Goal: Use online tool/utility: Utilize a website feature to perform a specific function

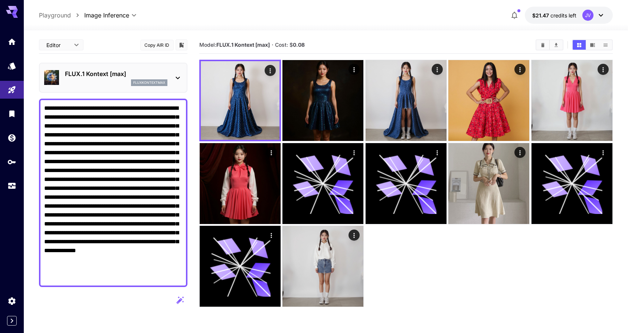
scroll to position [111, 0]
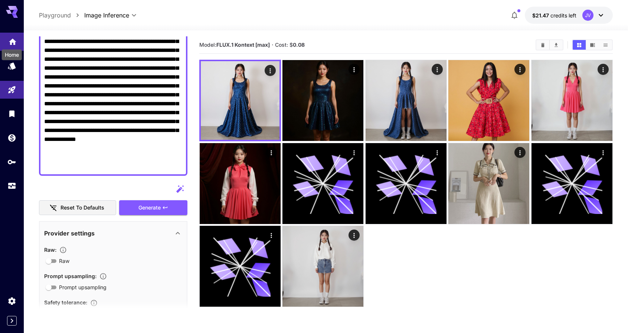
click at [8, 41] on icon "Home" at bounding box center [12, 39] width 9 height 9
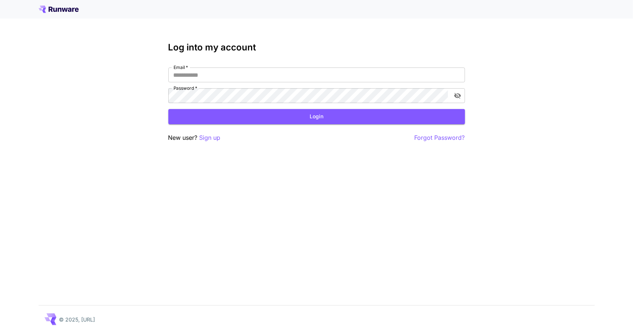
type input "**********"
click at [231, 116] on button "Login" at bounding box center [316, 116] width 297 height 15
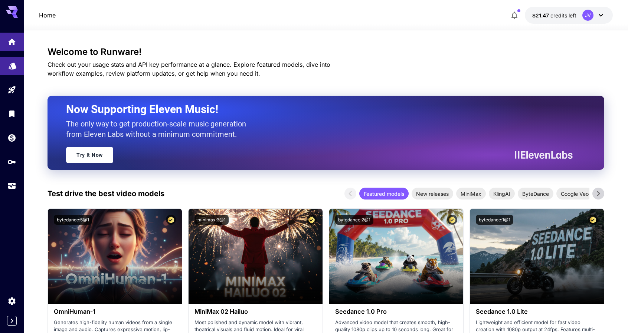
click at [5, 66] on link at bounding box center [12, 66] width 24 height 18
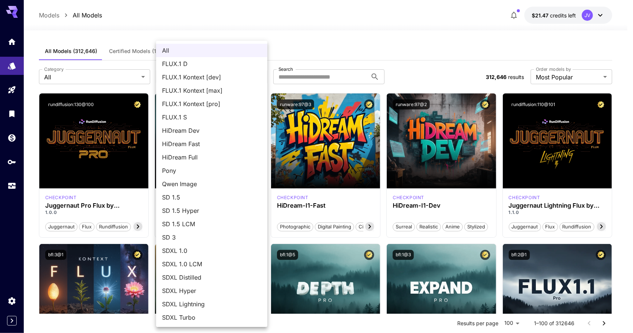
click at [233, 88] on span "FLUX.1 Kontext [max]" at bounding box center [211, 90] width 99 height 9
type input "**********"
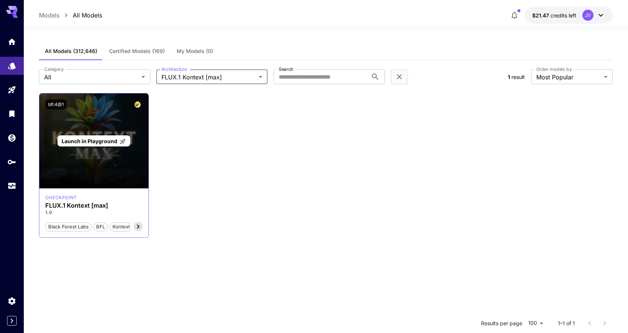
click at [111, 132] on div "Launch in Playground" at bounding box center [93, 140] width 109 height 95
click at [109, 140] on span "Launch in Playground" at bounding box center [90, 141] width 56 height 6
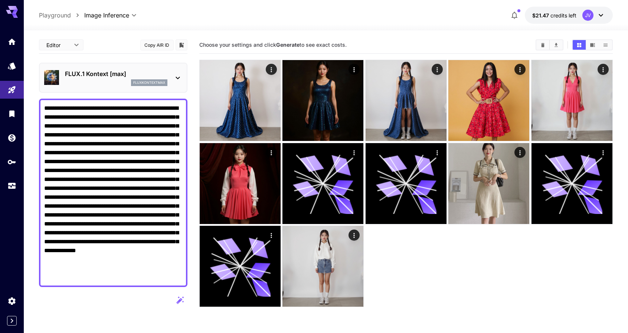
drag, startPoint x: 71, startPoint y: 167, endPoint x: 38, endPoint y: 102, distance: 73.2
click at [38, 102] on section "**********" at bounding box center [326, 210] width 604 height 361
paste textarea "**********"
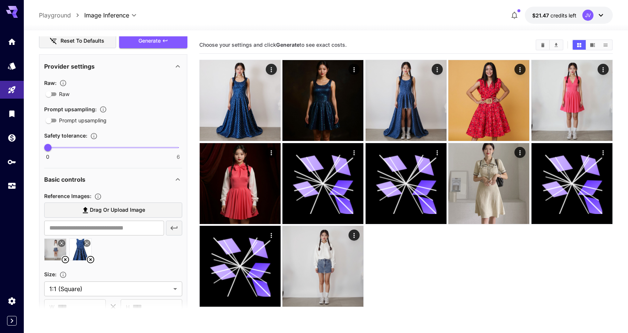
scroll to position [358, 0]
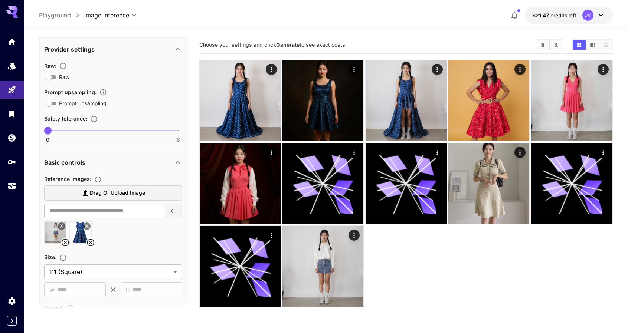
type textarea "**********"
click at [88, 225] on icon at bounding box center [87, 226] width 4 height 4
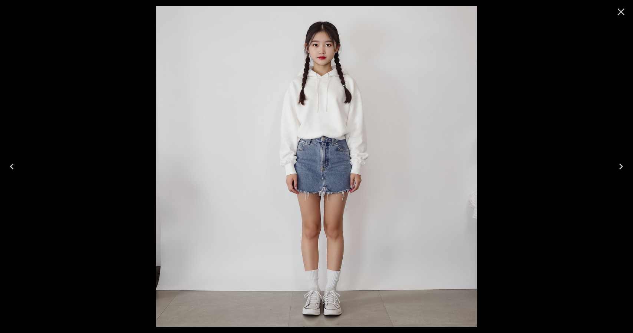
click at [624, 11] on icon "Close" at bounding box center [621, 12] width 12 height 12
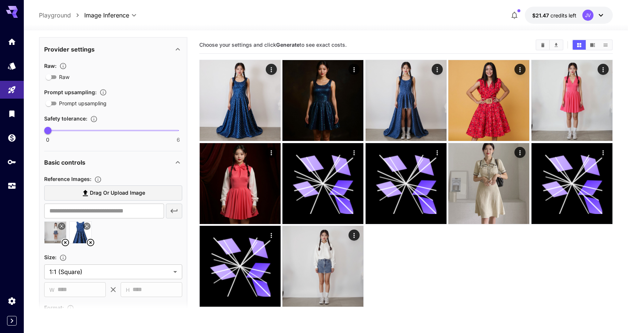
click at [67, 242] on icon at bounding box center [65, 242] width 9 height 9
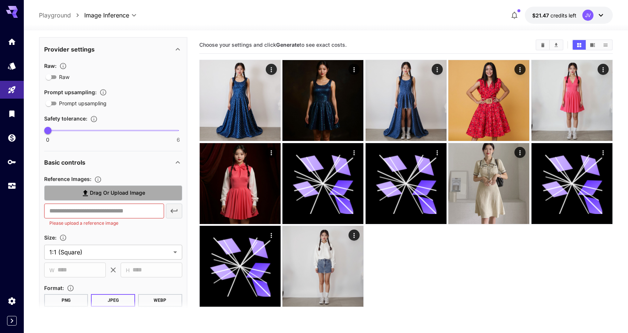
click at [162, 195] on label "Drag or upload image" at bounding box center [113, 192] width 138 height 15
click at [0, 0] on input "Drag or upload image" at bounding box center [0, 0] width 0 height 0
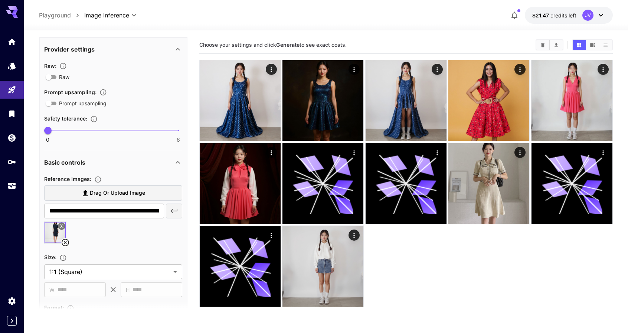
click at [133, 193] on span "Drag or upload image" at bounding box center [117, 192] width 55 height 9
click at [0, 0] on input "Drag or upload image" at bounding box center [0, 0] width 0 height 0
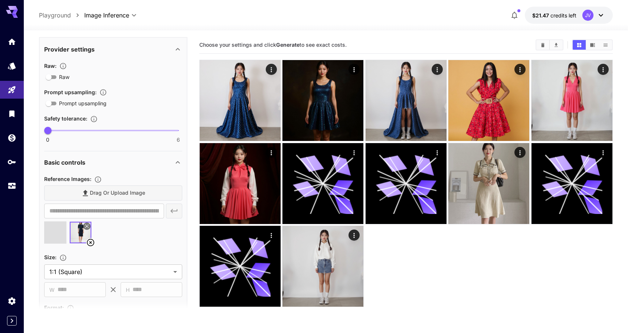
type input "**********"
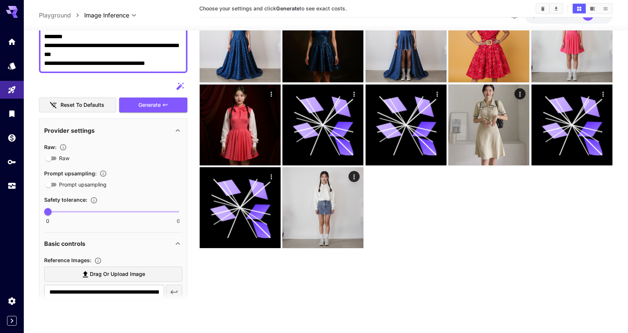
scroll to position [130, 0]
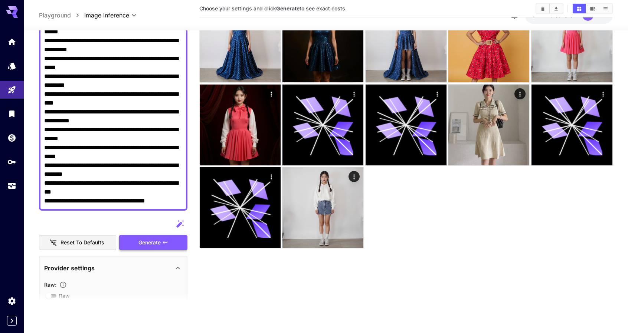
click at [162, 238] on button "Generate" at bounding box center [153, 242] width 68 height 15
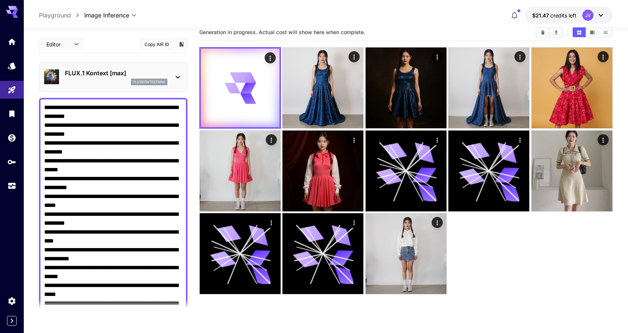
scroll to position [0, 0]
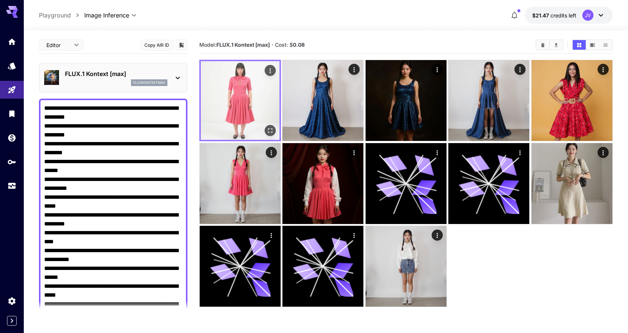
click at [270, 128] on icon "Open in fullscreen" at bounding box center [269, 130] width 7 height 7
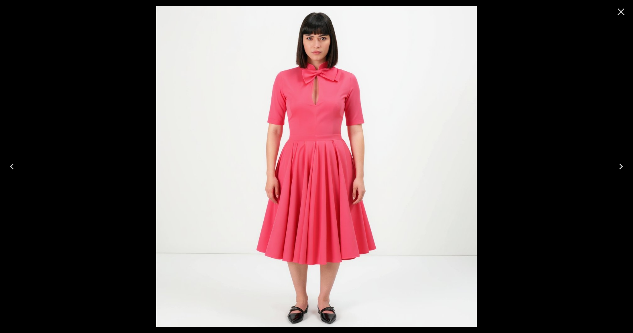
click at [528, 86] on div at bounding box center [316, 166] width 633 height 333
click at [621, 13] on icon "Close" at bounding box center [621, 12] width 7 height 7
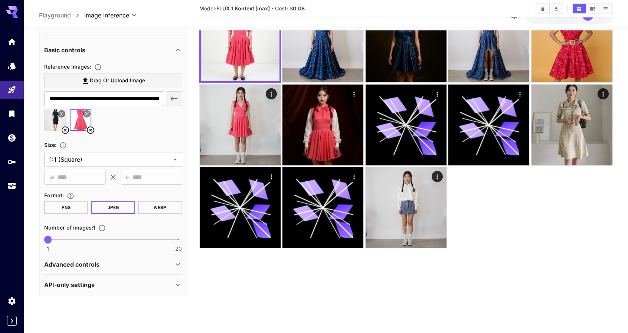
scroll to position [464, 0]
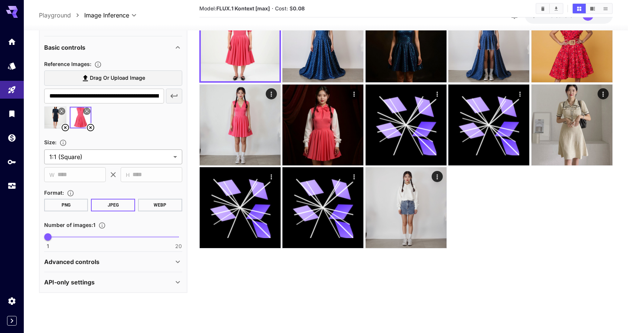
click at [129, 155] on body "**********" at bounding box center [314, 137] width 628 height 392
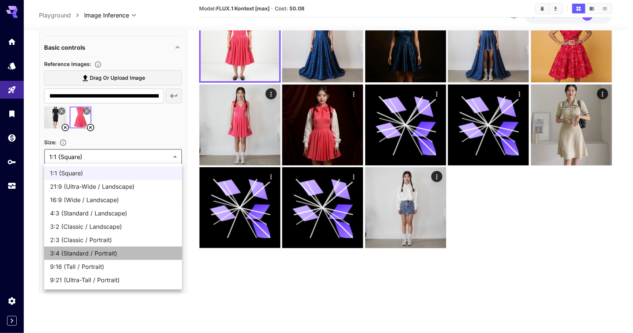
click at [125, 250] on span "3:4 (Standard / Portrait)" at bounding box center [113, 253] width 126 height 9
type input "**********"
type input "***"
type input "****"
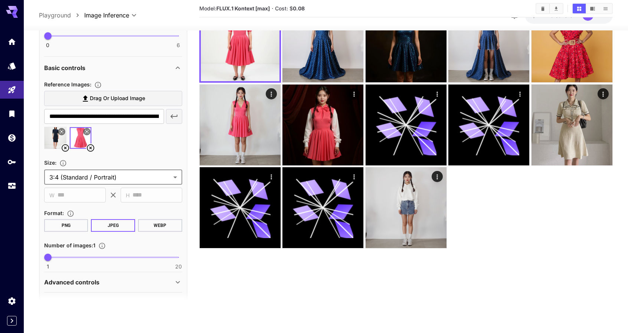
scroll to position [316, 0]
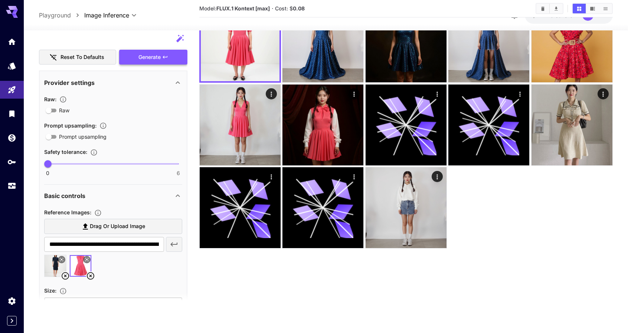
click at [160, 56] on span "Generate" at bounding box center [149, 56] width 22 height 9
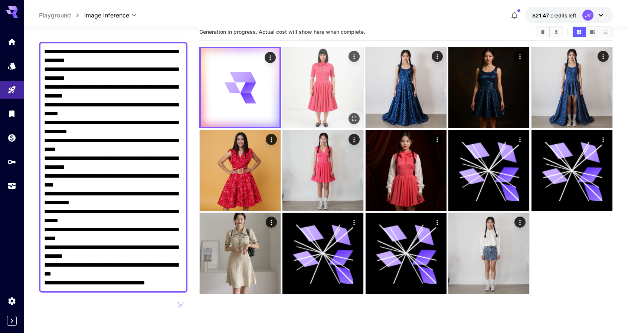
scroll to position [0, 0]
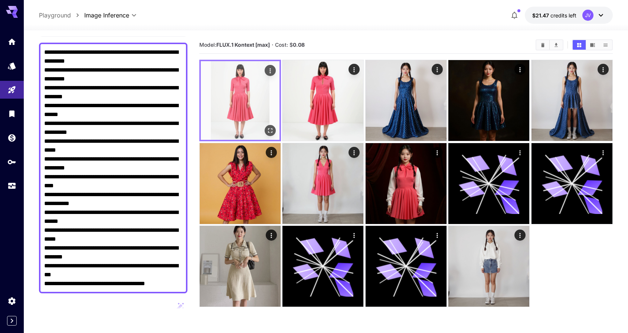
click at [240, 81] on img at bounding box center [240, 100] width 79 height 79
click at [269, 129] on icon "Open in fullscreen" at bounding box center [269, 130] width 7 height 7
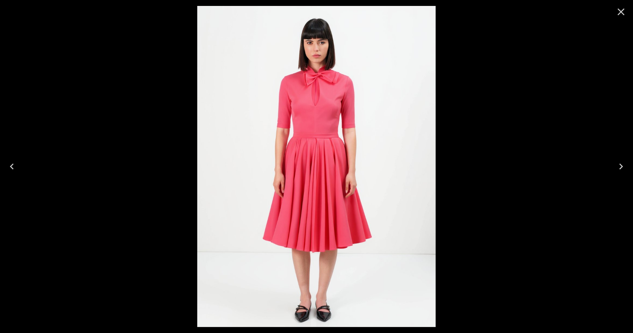
click at [476, 84] on div at bounding box center [316, 166] width 633 height 333
drag, startPoint x: 619, startPoint y: 20, endPoint x: 621, endPoint y: 8, distance: 11.6
click at [619, 19] on button "Close" at bounding box center [621, 12] width 18 height 18
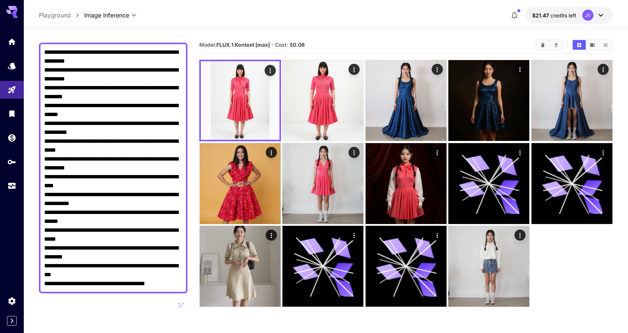
click at [349, 30] on div at bounding box center [326, 26] width 604 height 9
click at [323, 77] on img at bounding box center [322, 100] width 81 height 81
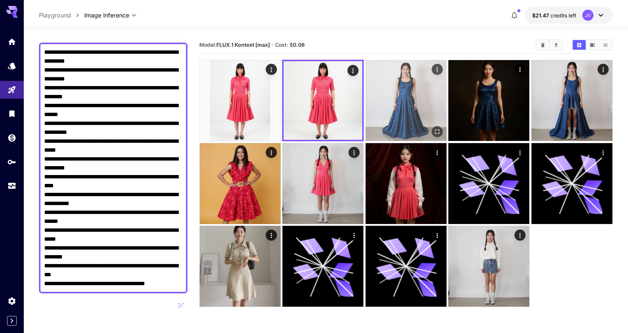
click at [404, 86] on img at bounding box center [405, 100] width 81 height 81
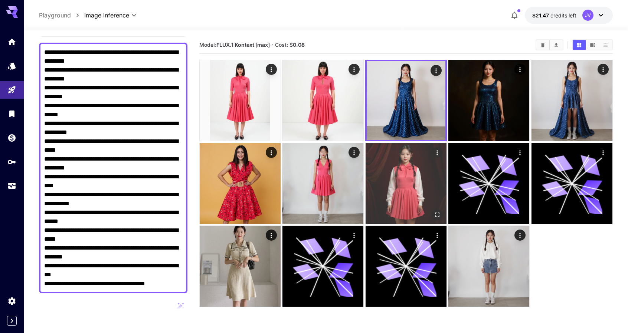
click at [413, 165] on img at bounding box center [405, 183] width 81 height 81
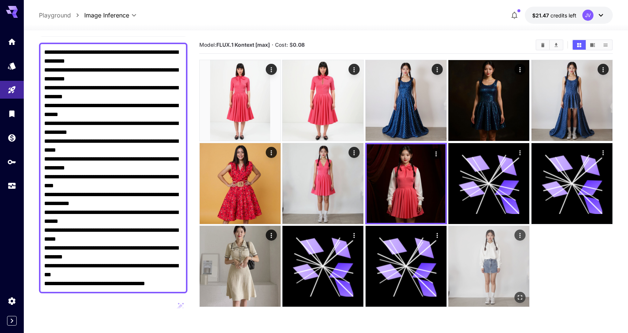
click at [493, 256] on img at bounding box center [488, 266] width 81 height 81
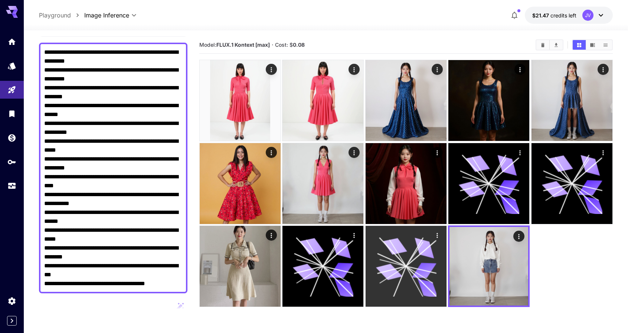
click at [425, 256] on icon at bounding box center [405, 266] width 61 height 61
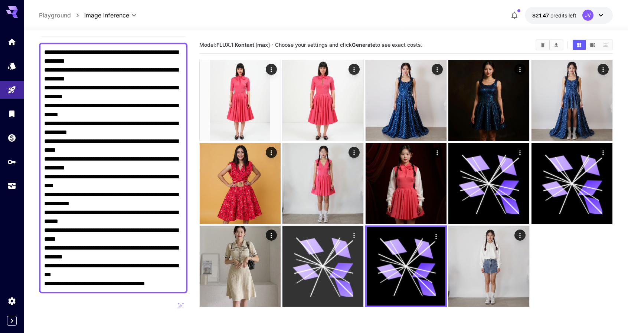
click at [335, 249] on icon at bounding box center [331, 254] width 17 height 24
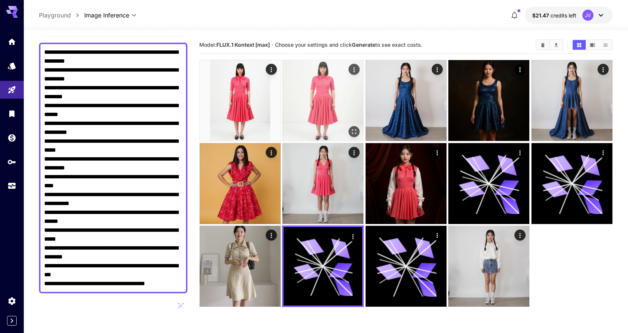
click at [317, 86] on img at bounding box center [322, 100] width 81 height 81
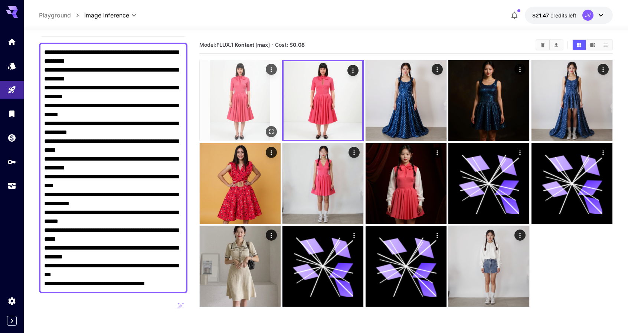
click at [247, 97] on img at bounding box center [240, 100] width 81 height 81
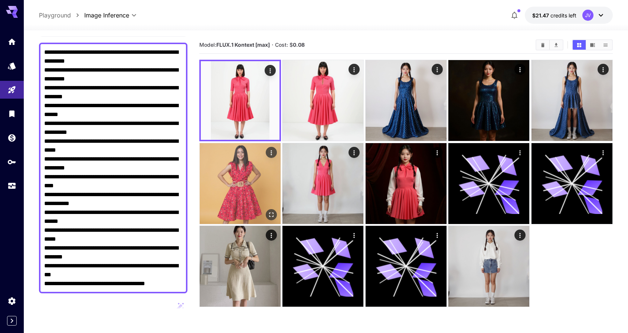
click at [250, 163] on img at bounding box center [240, 183] width 81 height 81
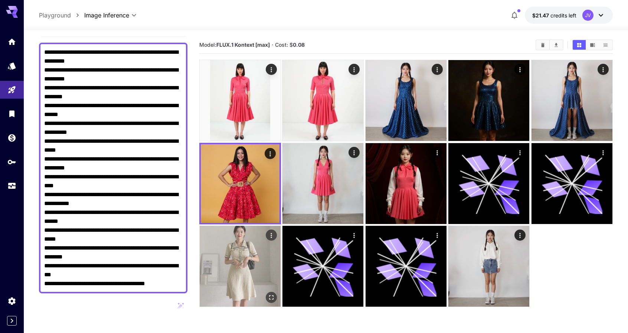
click at [235, 256] on img at bounding box center [240, 266] width 81 height 81
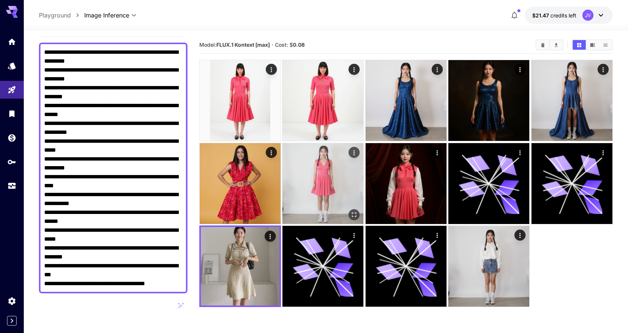
click at [316, 164] on img at bounding box center [322, 183] width 81 height 81
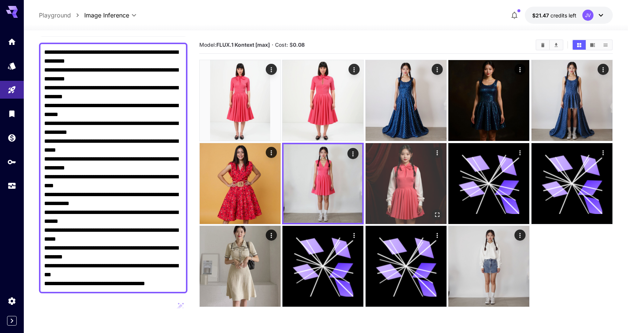
click at [417, 177] on img at bounding box center [405, 183] width 81 height 81
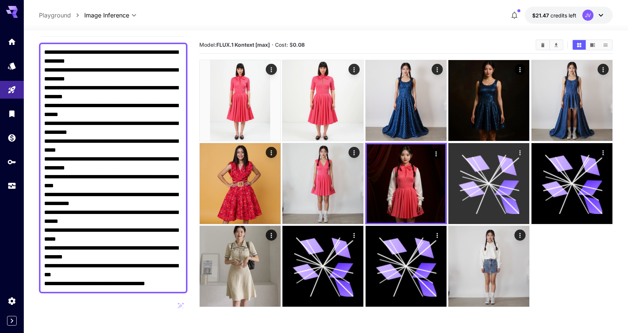
drag, startPoint x: 478, startPoint y: 172, endPoint x: 486, endPoint y: 170, distance: 8.1
click at [479, 172] on icon at bounding box center [475, 169] width 26 height 29
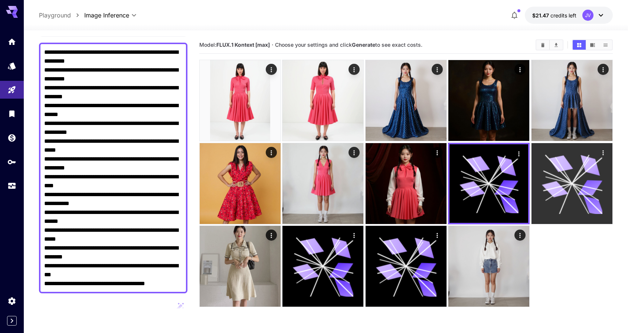
click at [561, 167] on icon at bounding box center [561, 164] width 24 height 20
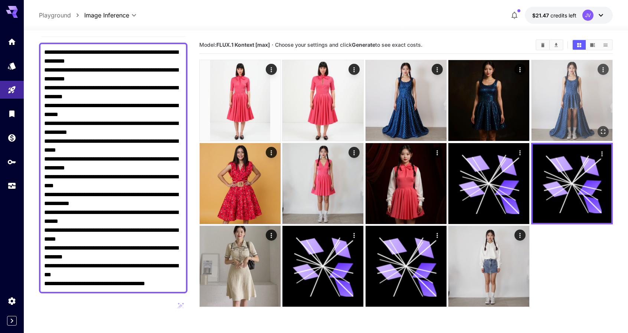
drag, startPoint x: 581, startPoint y: 80, endPoint x: 575, endPoint y: 77, distance: 6.1
click at [580, 80] on img at bounding box center [571, 100] width 81 height 81
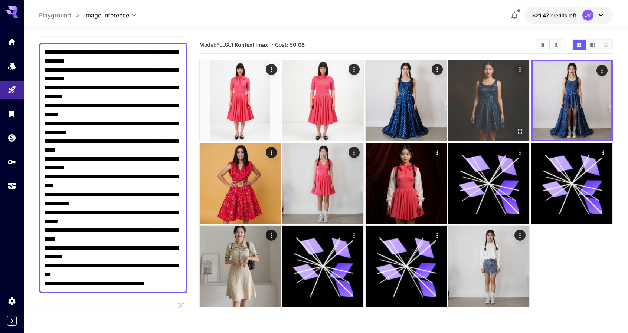
click at [495, 89] on img at bounding box center [488, 100] width 81 height 81
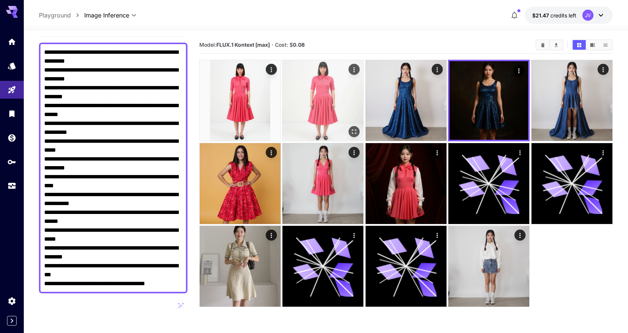
click at [301, 62] on img at bounding box center [322, 100] width 81 height 81
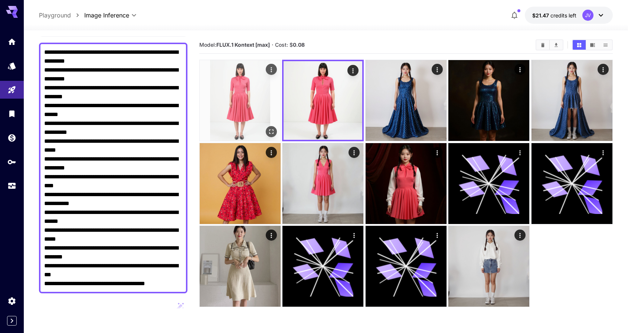
click at [251, 97] on img at bounding box center [240, 100] width 81 height 81
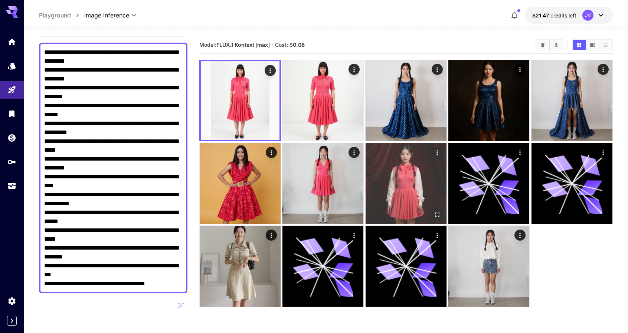
click at [438, 188] on img at bounding box center [405, 183] width 81 height 81
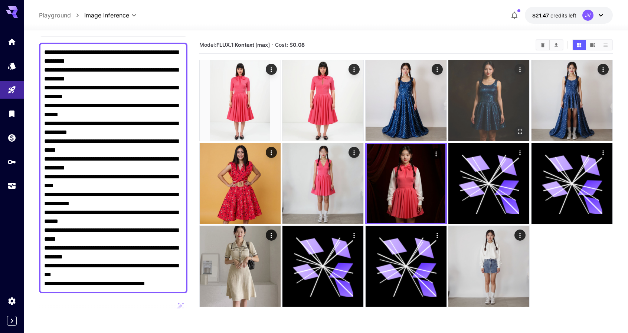
click at [493, 94] on img at bounding box center [488, 100] width 81 height 81
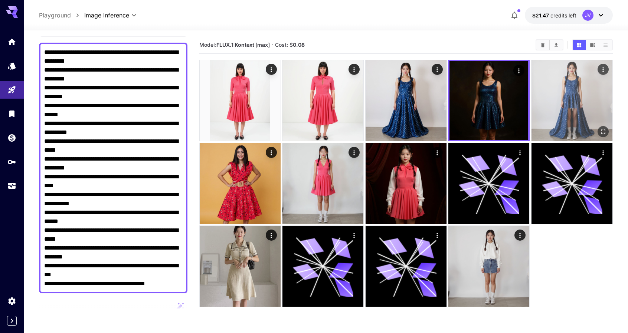
click at [562, 95] on img at bounding box center [571, 100] width 81 height 81
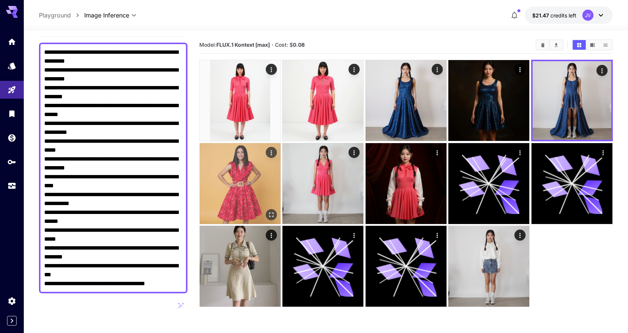
click at [250, 171] on img at bounding box center [240, 183] width 81 height 81
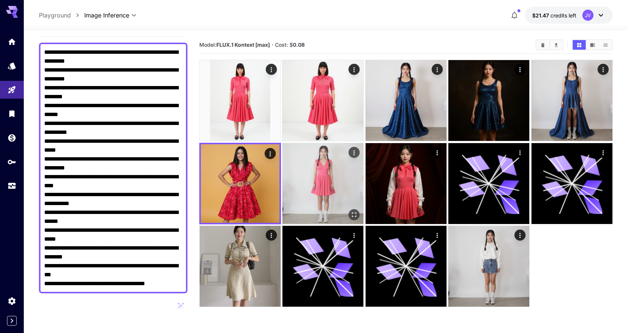
click at [309, 180] on img at bounding box center [322, 183] width 81 height 81
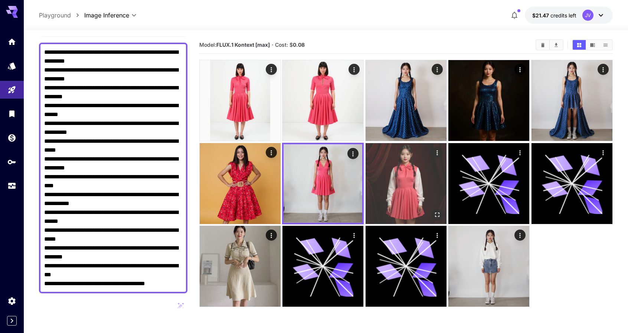
click at [377, 174] on img at bounding box center [405, 183] width 81 height 81
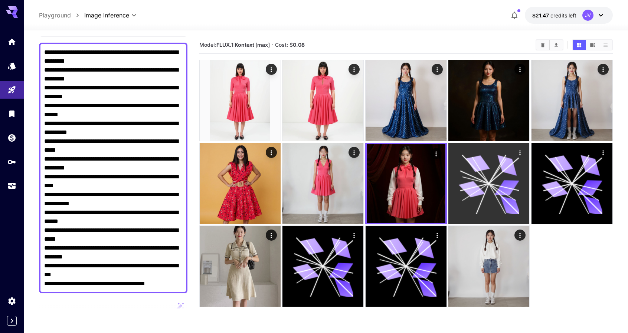
click at [464, 172] on icon at bounding box center [474, 177] width 29 height 13
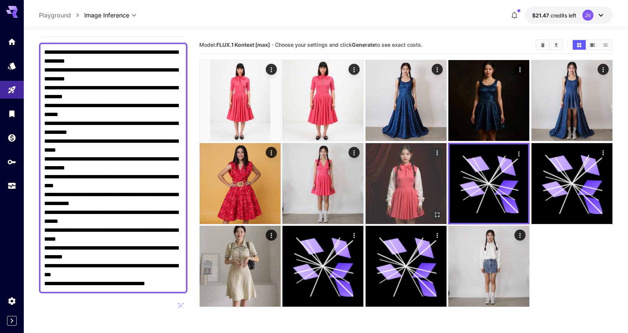
click at [415, 184] on img at bounding box center [405, 183] width 81 height 81
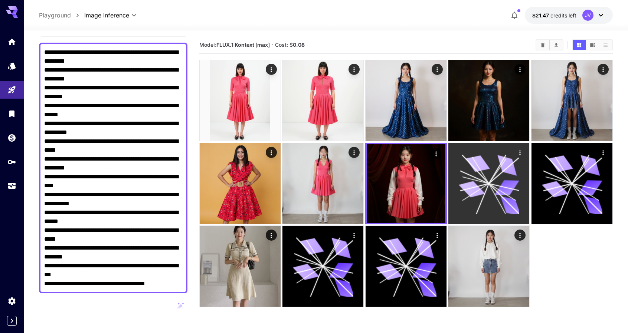
click at [496, 166] on icon at bounding box center [489, 183] width 61 height 61
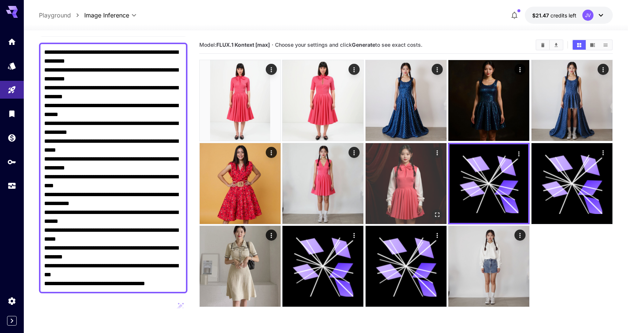
click at [410, 167] on img at bounding box center [405, 183] width 81 height 81
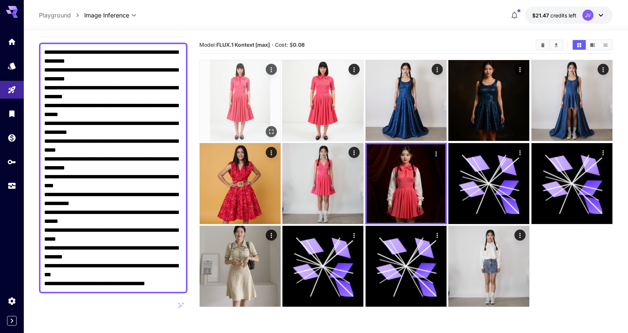
click at [246, 94] on img at bounding box center [240, 100] width 81 height 81
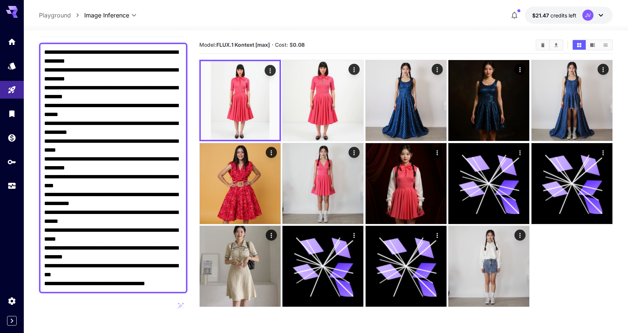
click at [348, 21] on div "**********" at bounding box center [326, 15] width 574 height 17
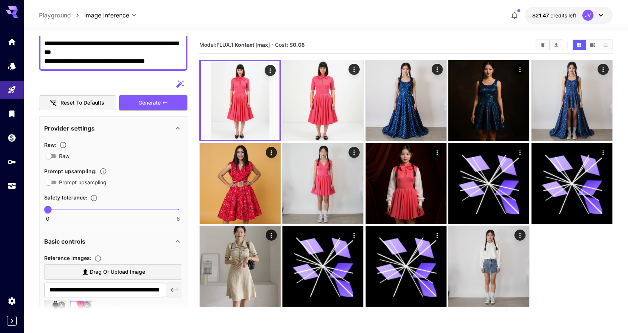
scroll to position [464, 0]
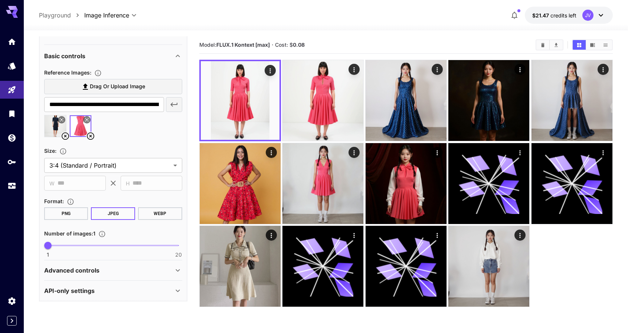
click at [92, 134] on icon at bounding box center [90, 136] width 9 height 9
click at [65, 136] on icon at bounding box center [65, 135] width 7 height 7
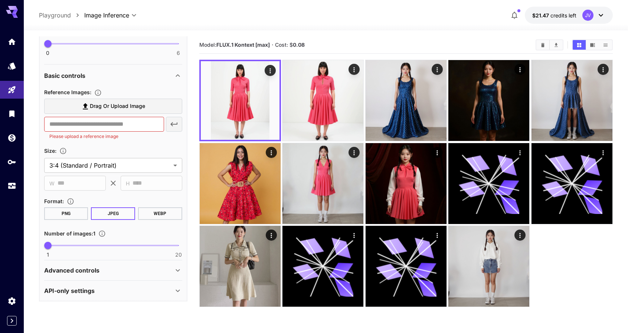
click at [124, 106] on span "Drag or upload image" at bounding box center [117, 106] width 55 height 9
click at [0, 0] on input "Drag or upload image" at bounding box center [0, 0] width 0 height 0
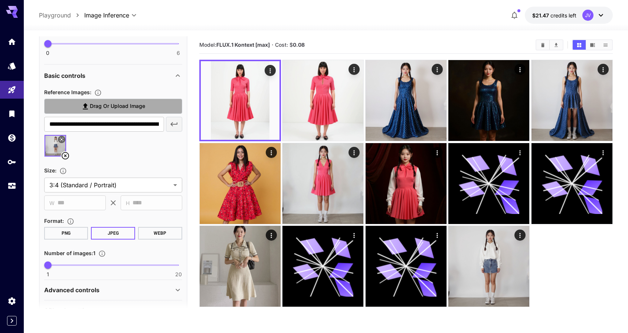
click at [141, 108] on span "Drag or upload image" at bounding box center [117, 106] width 55 height 9
click at [0, 0] on input "Drag or upload image" at bounding box center [0, 0] width 0 height 0
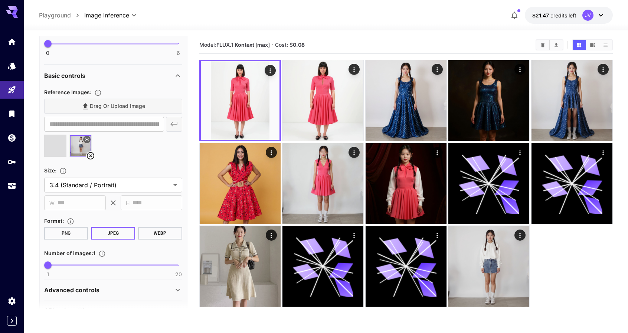
type input "**********"
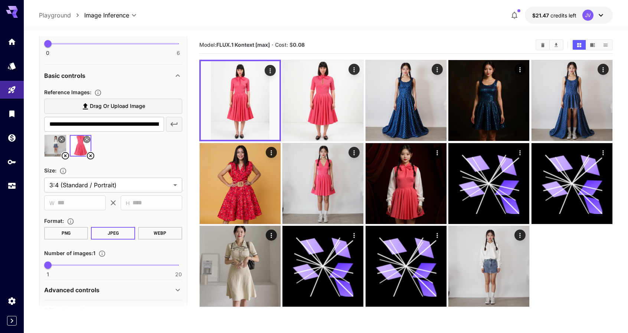
click at [145, 151] on div at bounding box center [113, 149] width 138 height 28
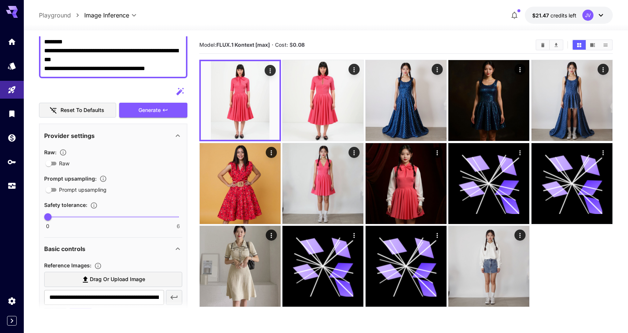
scroll to position [259, 0]
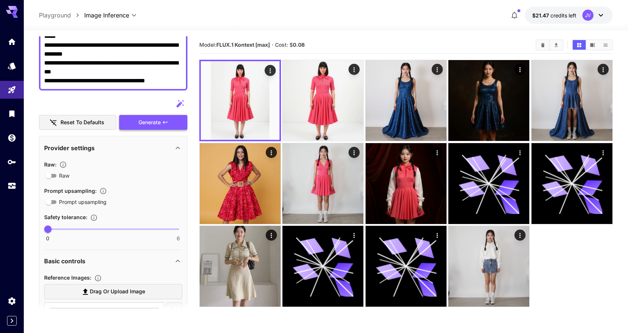
click at [172, 123] on button "Generate" at bounding box center [153, 122] width 68 height 15
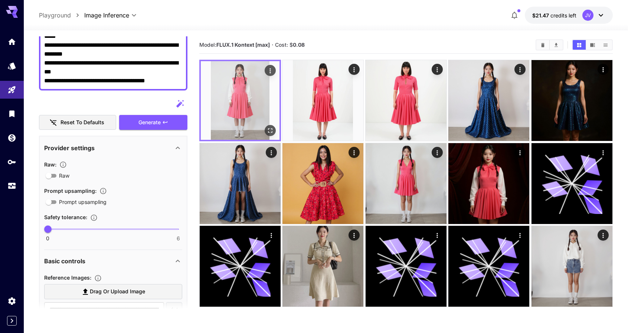
click at [233, 88] on img at bounding box center [240, 100] width 79 height 79
click at [272, 132] on icon "Open in fullscreen" at bounding box center [269, 130] width 7 height 7
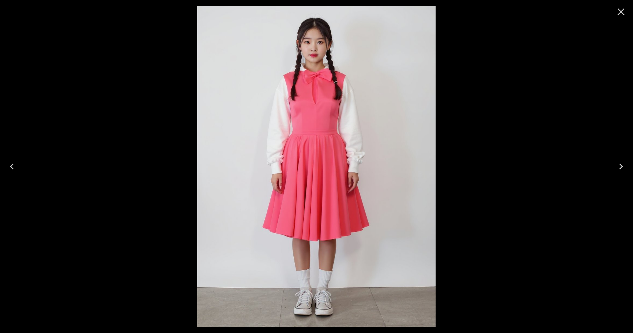
click at [463, 63] on div at bounding box center [316, 166] width 633 height 333
click at [617, 11] on icon "Close" at bounding box center [621, 12] width 12 height 12
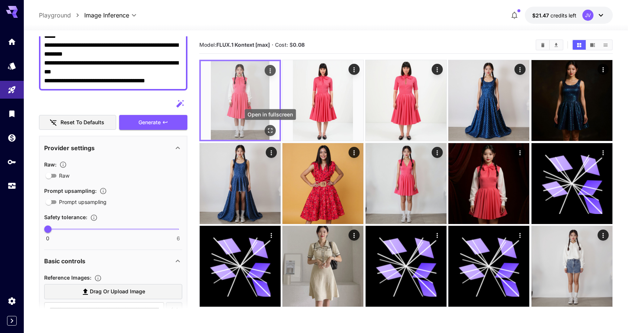
click at [269, 129] on icon "Open in fullscreen" at bounding box center [269, 130] width 7 height 7
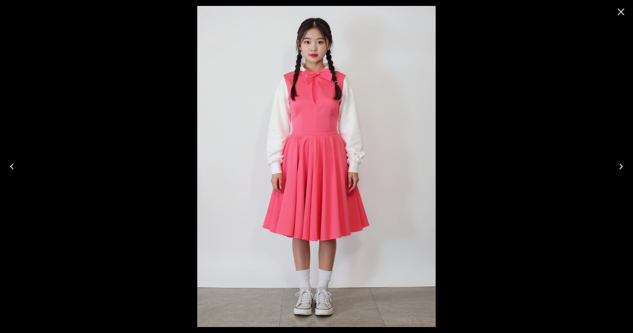
click at [622, 9] on icon "Close" at bounding box center [621, 12] width 12 height 12
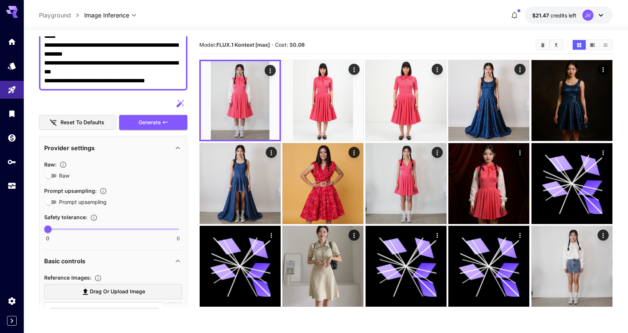
click at [341, 20] on div "**********" at bounding box center [326, 15] width 574 height 17
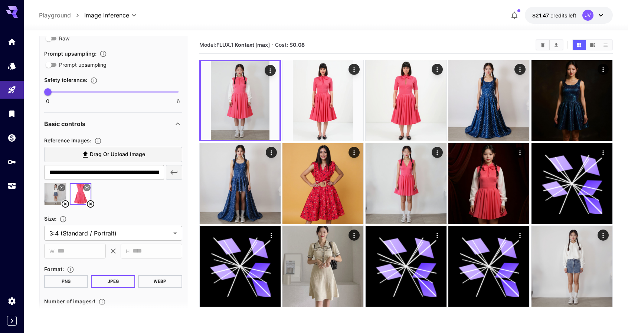
scroll to position [407, 0]
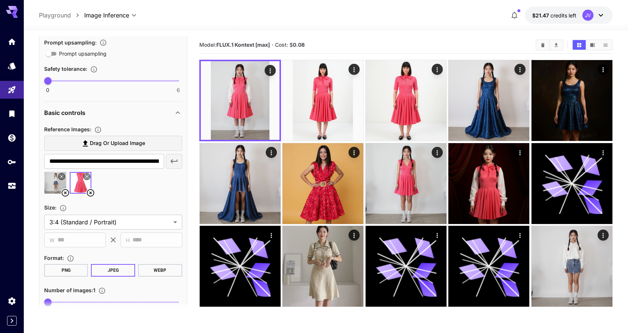
click at [89, 192] on icon at bounding box center [90, 192] width 7 height 7
click at [67, 191] on icon at bounding box center [65, 192] width 9 height 9
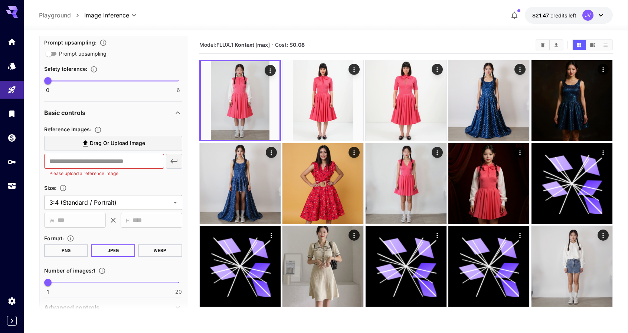
click at [137, 137] on label "Drag or upload image" at bounding box center [113, 143] width 138 height 15
click at [0, 0] on input "Drag or upload image" at bounding box center [0, 0] width 0 height 0
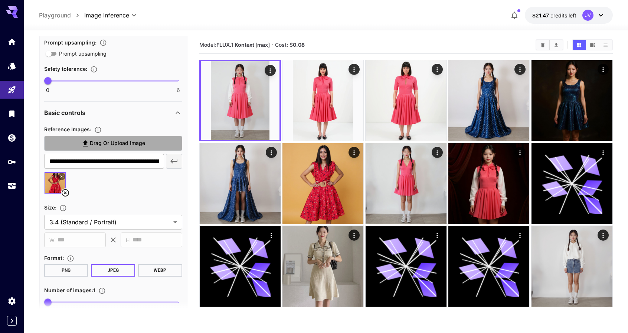
click at [123, 137] on label "Drag or upload image" at bounding box center [113, 143] width 138 height 15
click at [0, 0] on input "Drag or upload image" at bounding box center [0, 0] width 0 height 0
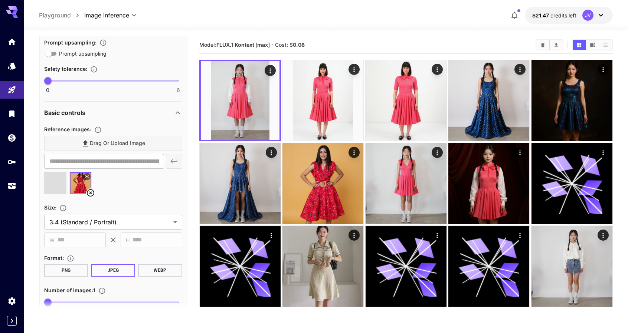
type input "**********"
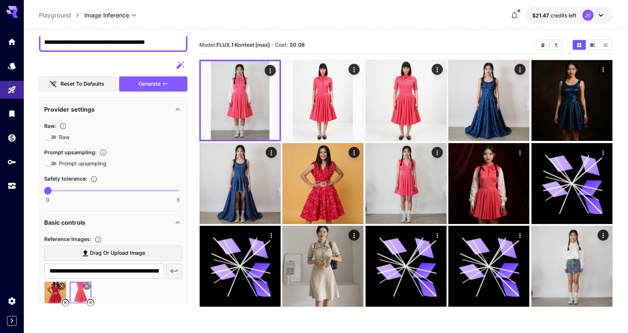
scroll to position [259, 0]
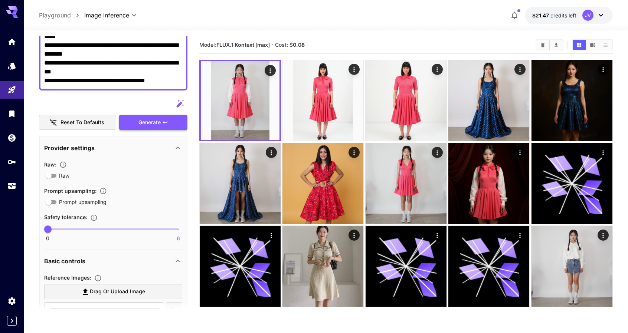
click at [171, 125] on button "Generate" at bounding box center [153, 122] width 68 height 15
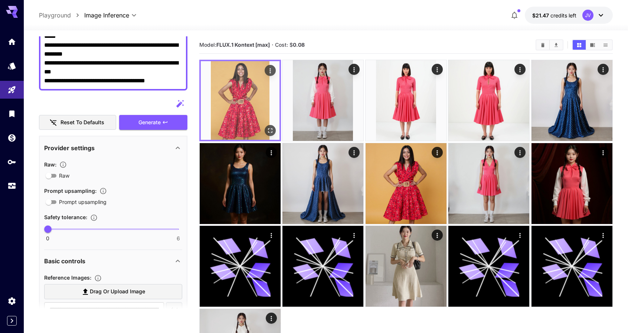
click at [270, 73] on icon "Actions" at bounding box center [269, 70] width 1 height 5
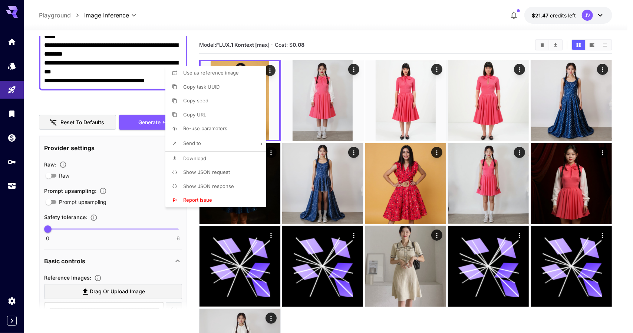
click at [378, 42] on div at bounding box center [316, 166] width 633 height 333
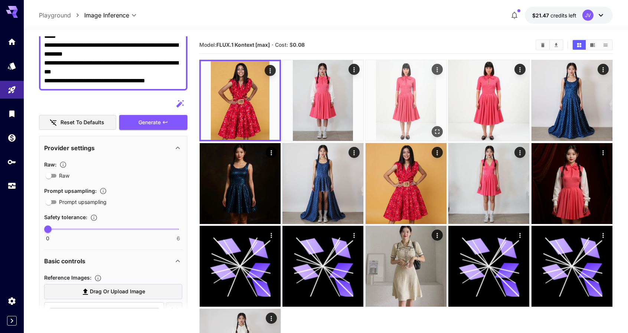
click at [400, 87] on img at bounding box center [405, 100] width 81 height 81
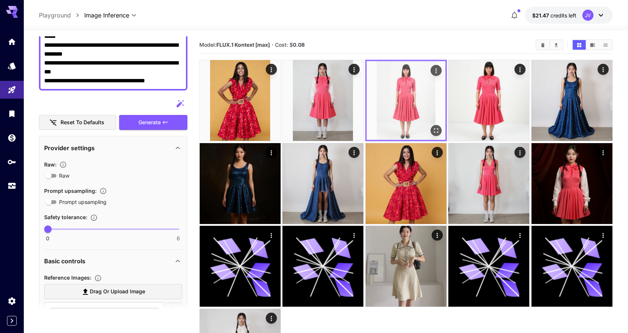
click at [432, 72] on icon "Actions" at bounding box center [435, 70] width 7 height 7
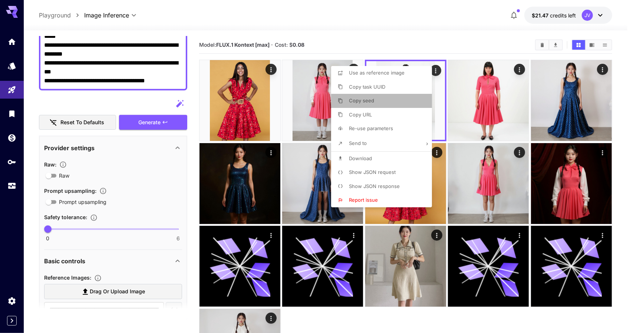
click at [388, 96] on li "Copy seed" at bounding box center [383, 101] width 105 height 14
click at [367, 20] on div at bounding box center [316, 166] width 633 height 333
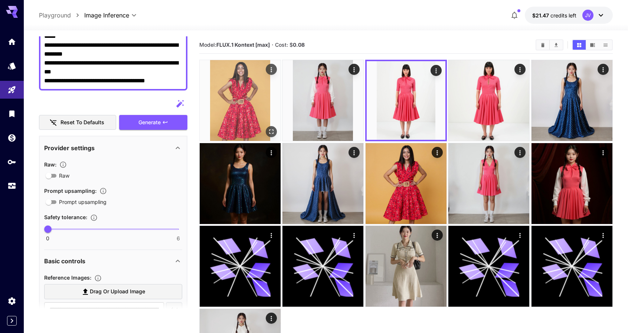
click at [243, 92] on img at bounding box center [240, 100] width 81 height 81
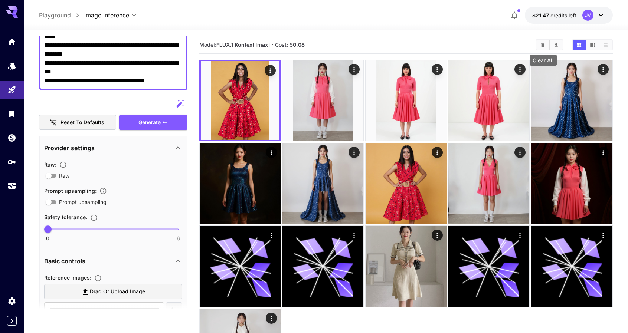
click at [541, 43] on icon "Clear All" at bounding box center [543, 45] width 6 height 6
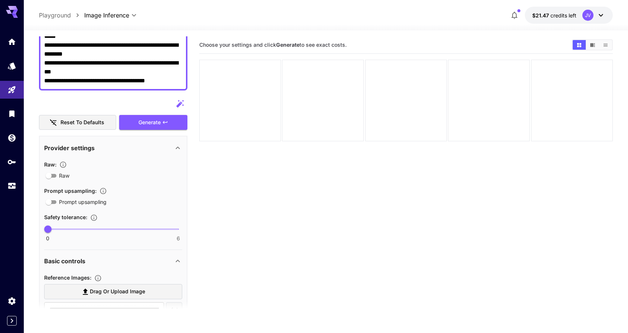
click at [284, 176] on section "Choose your settings and click Generate to see exact costs." at bounding box center [406, 202] width 414 height 333
click at [591, 42] on icon "Show media in video view" at bounding box center [592, 45] width 6 height 6
click at [604, 45] on icon "Show media in list view" at bounding box center [605, 45] width 6 height 6
click at [582, 43] on button "Show media in grid view" at bounding box center [578, 45] width 13 height 10
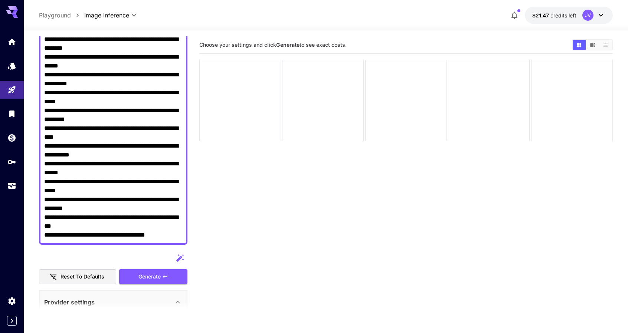
scroll to position [73, 0]
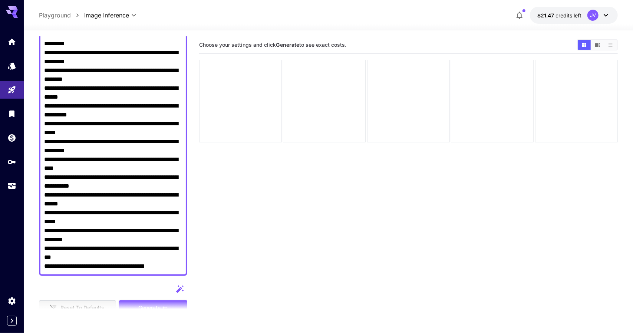
click at [97, 12] on body "**********" at bounding box center [316, 196] width 633 height 392
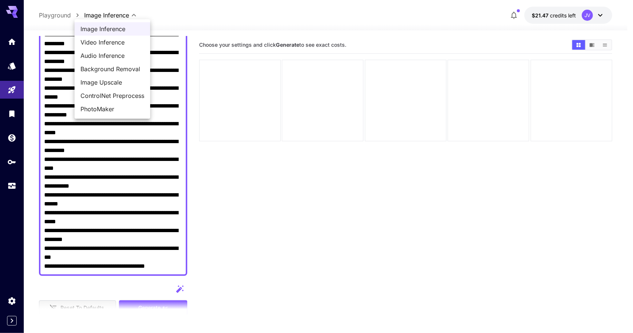
click at [58, 15] on div at bounding box center [316, 166] width 633 height 333
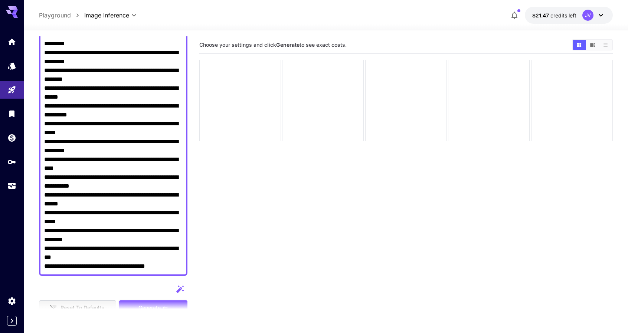
drag, startPoint x: 50, startPoint y: 16, endPoint x: 39, endPoint y: 24, distance: 13.2
click at [49, 16] on p "Playground" at bounding box center [55, 15] width 32 height 9
click at [14, 66] on icon "Models" at bounding box center [12, 63] width 9 height 9
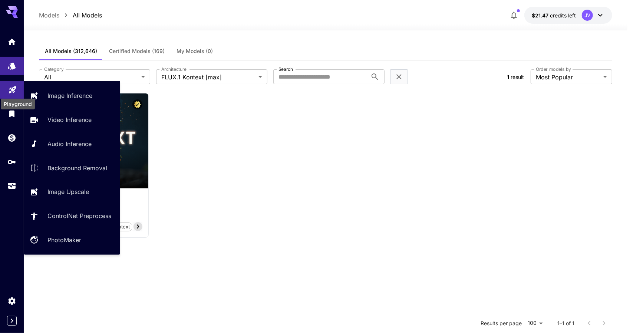
click at [11, 89] on icon "Playground" at bounding box center [12, 87] width 9 height 9
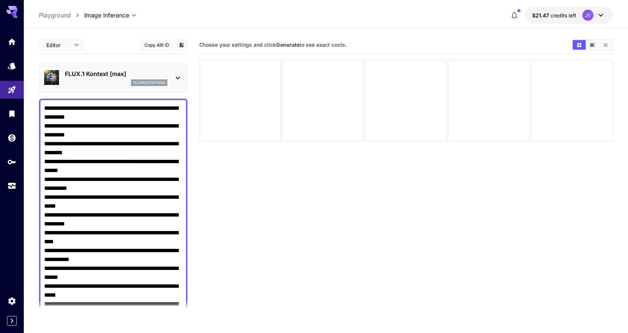
click at [237, 175] on section "Choose your settings and click Generate to see exact costs." at bounding box center [406, 202] width 414 height 333
click at [519, 101] on div at bounding box center [489, 101] width 82 height 82
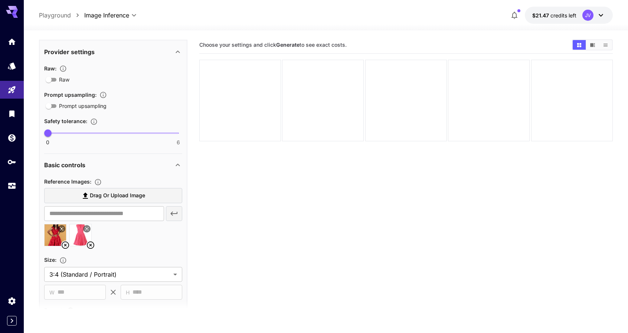
scroll to position [408, 0]
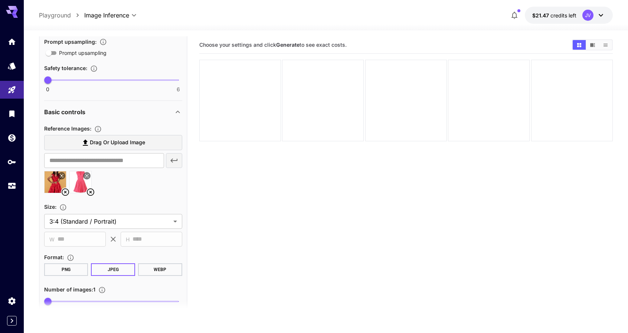
click at [65, 190] on icon at bounding box center [65, 192] width 9 height 9
click at [64, 193] on icon at bounding box center [65, 191] width 7 height 7
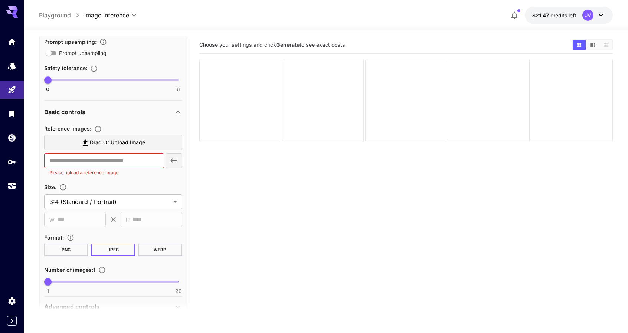
click at [157, 141] on label "Drag or upload image" at bounding box center [113, 142] width 138 height 15
click at [0, 0] on input "Drag or upload image" at bounding box center [0, 0] width 0 height 0
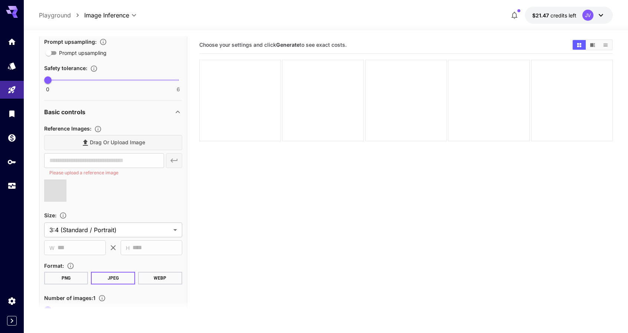
click at [136, 194] on div at bounding box center [113, 194] width 138 height 28
click at [136, 201] on div at bounding box center [113, 194] width 138 height 28
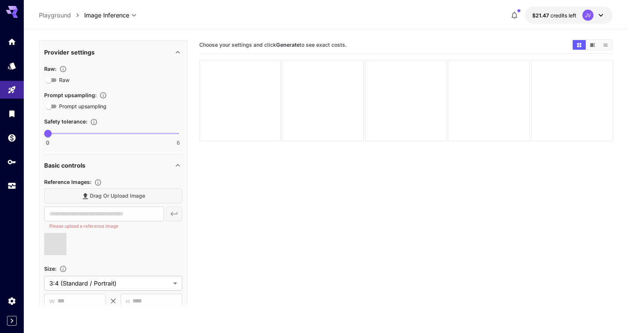
scroll to position [371, 0]
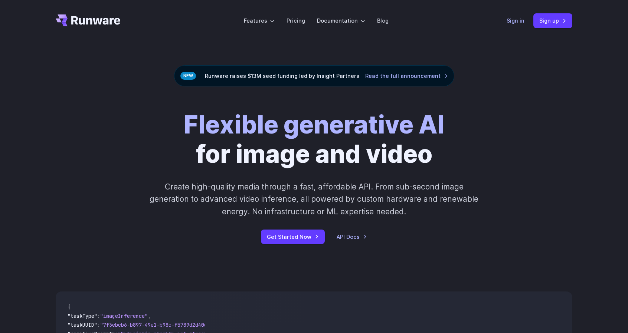
click at [517, 17] on link "Sign in" at bounding box center [515, 20] width 18 height 9
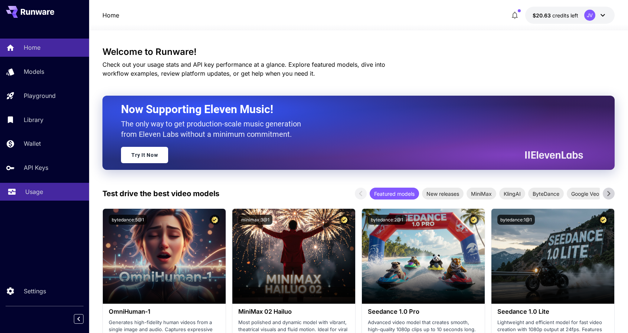
click at [47, 194] on div "Usage" at bounding box center [54, 191] width 58 height 9
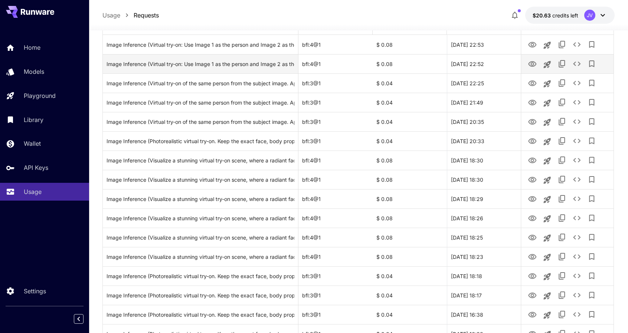
scroll to position [111, 0]
click at [533, 62] on icon "View" at bounding box center [532, 64] width 8 height 6
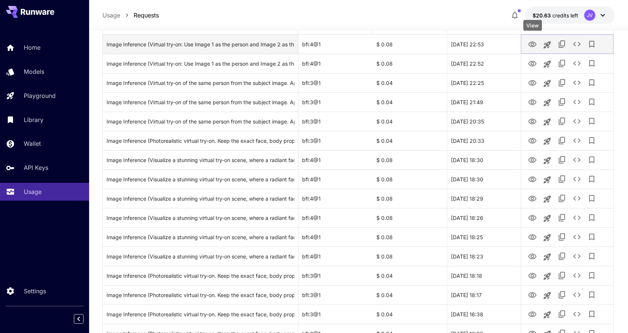
click at [528, 43] on icon "View" at bounding box center [532, 44] width 9 height 9
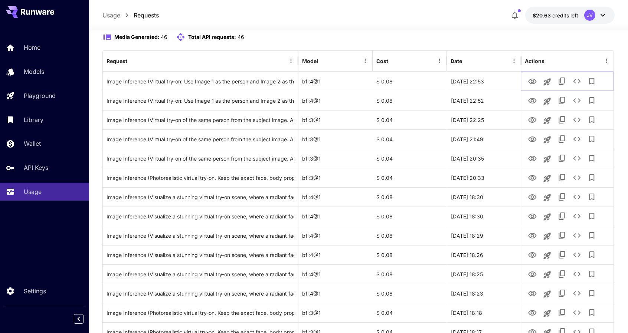
scroll to position [0, 0]
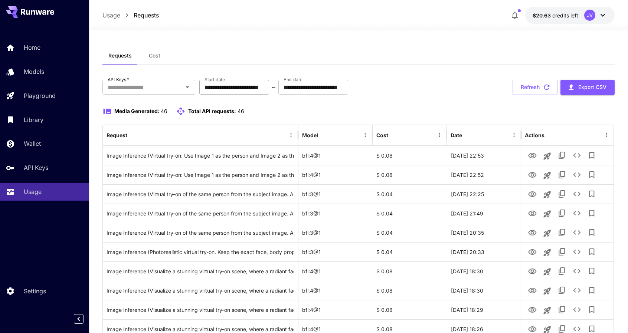
click at [269, 87] on input "**********" at bounding box center [234, 87] width 70 height 15
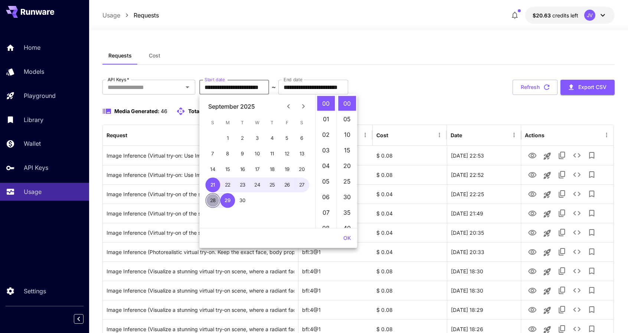
click at [214, 201] on button "28" at bounding box center [213, 200] width 15 height 15
click at [226, 201] on button "29" at bounding box center [227, 200] width 15 height 15
click at [213, 199] on button "28" at bounding box center [213, 200] width 15 height 15
type input "**********"
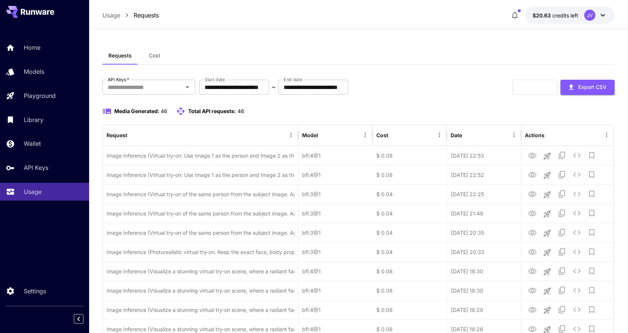
click at [430, 95] on div "**********" at bounding box center [358, 87] width 512 height 15
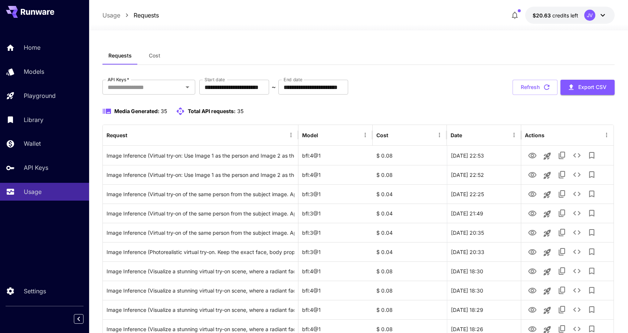
click at [328, 107] on div "Media Generated: 35 Total API requests: 35" at bounding box center [358, 111] width 512 height 9
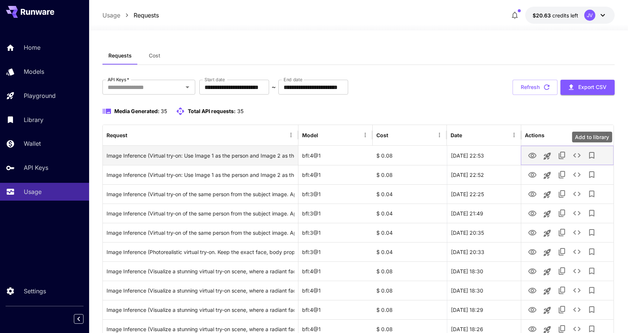
click at [592, 155] on icon "Add to library" at bounding box center [591, 155] width 9 height 9
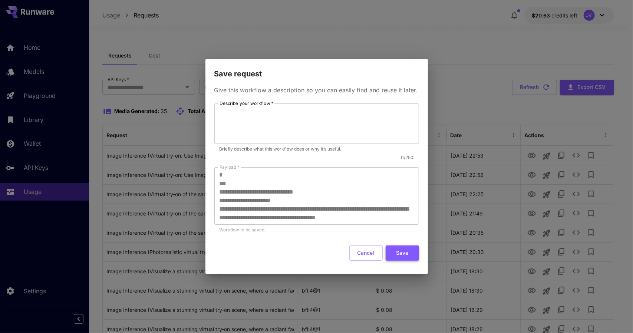
click at [394, 254] on button "Save" at bounding box center [402, 253] width 33 height 15
drag, startPoint x: 421, startPoint y: 61, endPoint x: 408, endPoint y: 144, distance: 83.7
click at [421, 60] on h2 "Save request" at bounding box center [317, 69] width 223 height 21
click at [370, 253] on button "Cancel" at bounding box center [365, 253] width 33 height 15
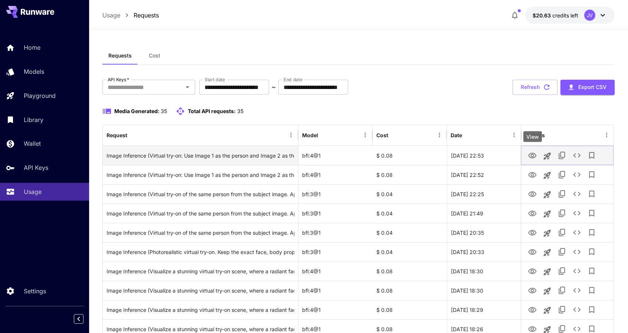
click at [533, 152] on icon "View" at bounding box center [532, 155] width 9 height 9
click at [549, 155] on icon "Launch in playground" at bounding box center [546, 156] width 9 height 9
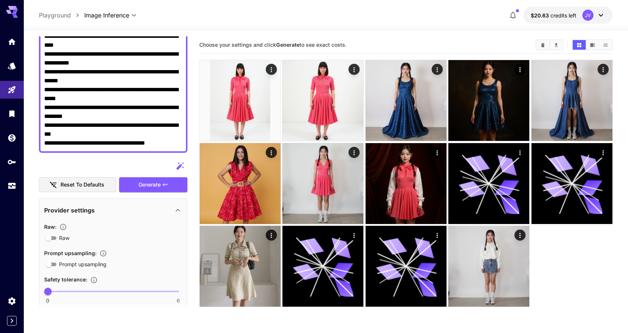
scroll to position [185, 0]
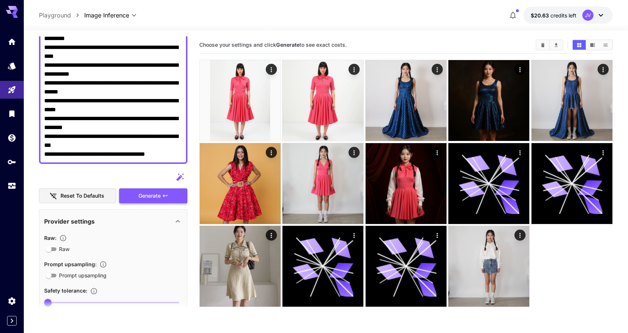
click at [174, 194] on button "Generate" at bounding box center [153, 195] width 68 height 15
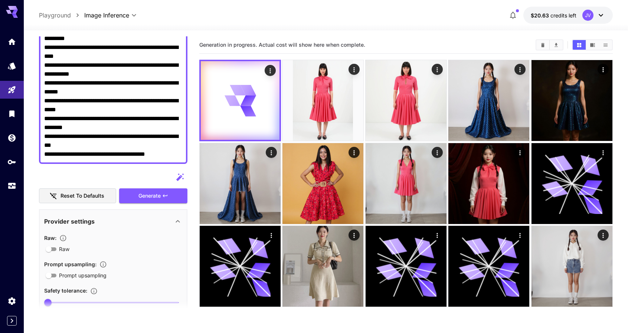
click at [387, 17] on div "**********" at bounding box center [326, 15] width 574 height 17
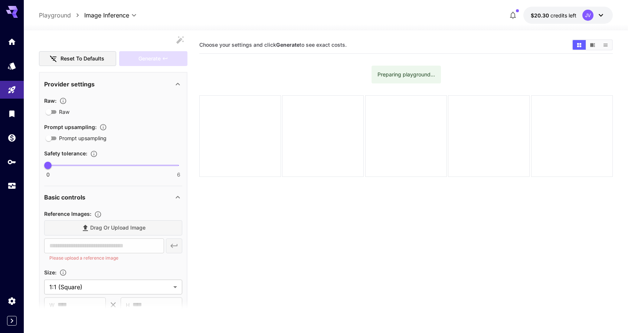
scroll to position [185, 0]
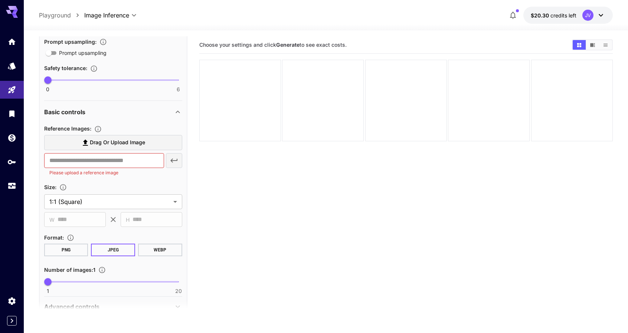
click at [326, 250] on section "Choose your settings and click Generate to see exact costs." at bounding box center [406, 202] width 414 height 333
click at [109, 141] on span "Drag or upload image" at bounding box center [117, 142] width 55 height 9
click at [0, 0] on input "Drag or upload image" at bounding box center [0, 0] width 0 height 0
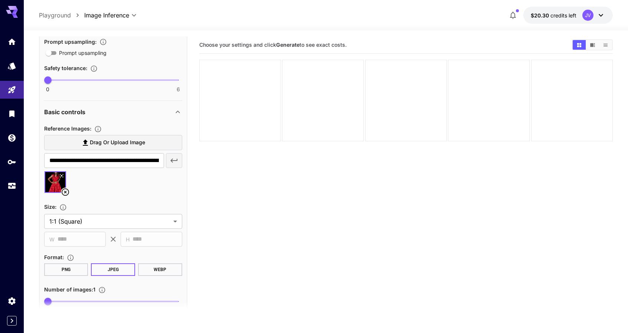
click at [129, 191] on div at bounding box center [113, 185] width 138 height 28
click at [109, 144] on span "Drag or upload image" at bounding box center [117, 142] width 55 height 9
click at [0, 0] on input "Drag or upload image" at bounding box center [0, 0] width 0 height 0
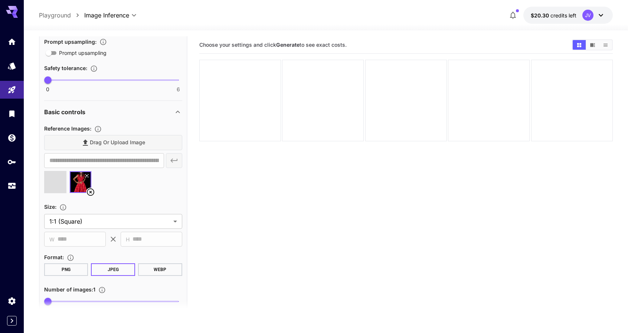
type input "**********"
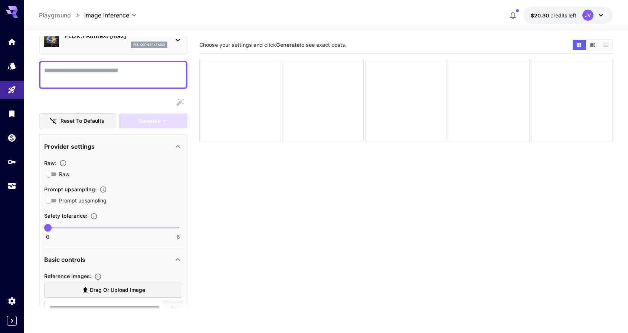
scroll to position [37, 0]
click at [114, 59] on div "**********" at bounding box center [113, 252] width 148 height 507
click at [111, 72] on textarea "Raw" at bounding box center [113, 76] width 138 height 18
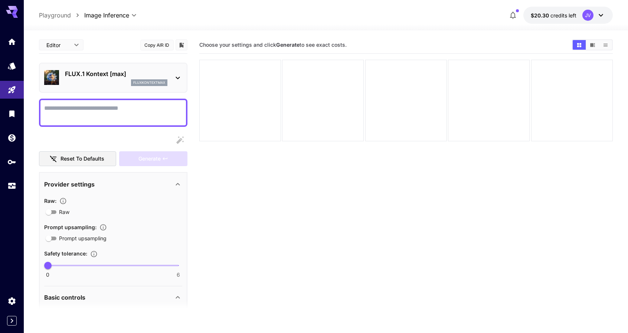
click at [93, 106] on textarea "Raw" at bounding box center [113, 113] width 138 height 18
paste textarea "**********"
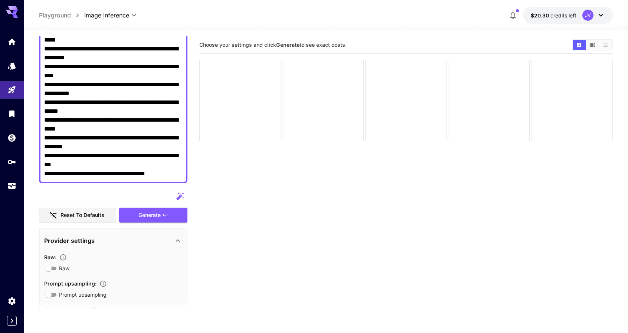
scroll to position [172, 0]
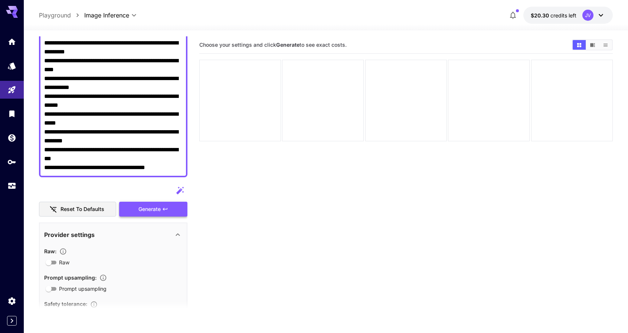
type textarea "**********"
click at [154, 211] on span "Generate" at bounding box center [149, 209] width 22 height 9
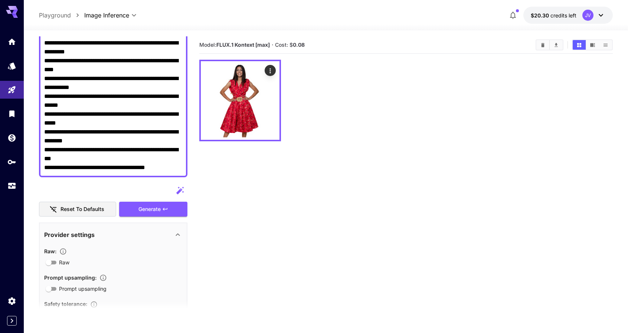
click at [387, 148] on section "Model: FLUX.1 Kontext [max] · Cost: $ 0.08" at bounding box center [406, 202] width 414 height 333
